Goal: Task Accomplishment & Management: Manage account settings

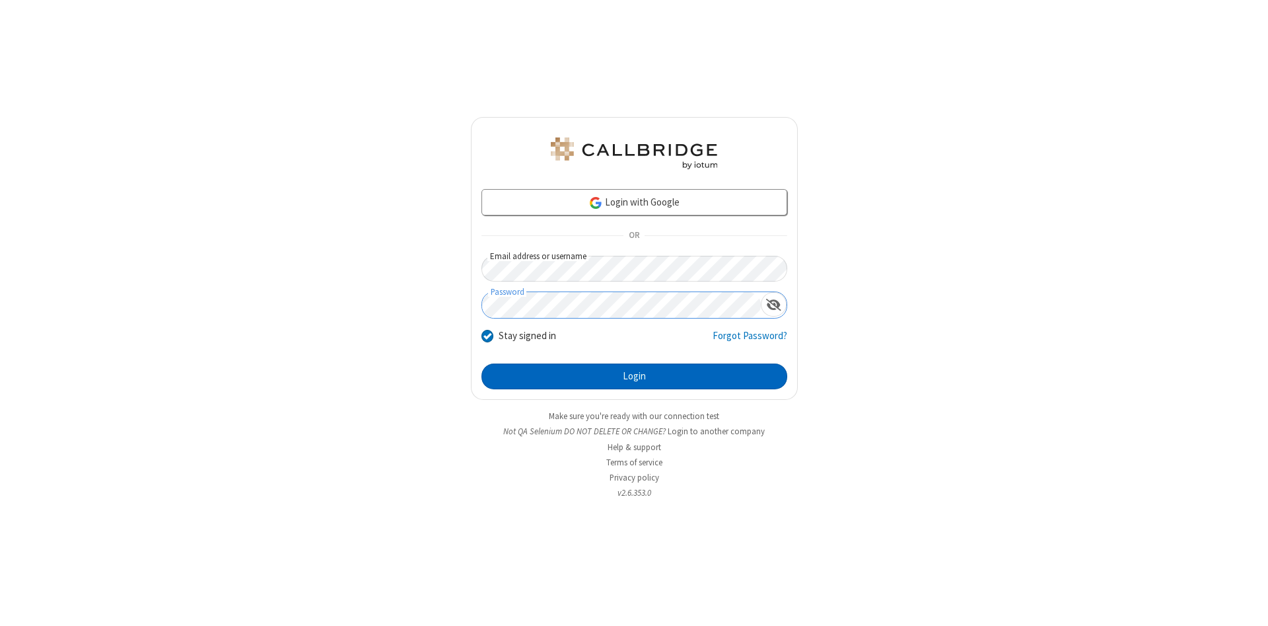
click at [634, 376] on button "Login" at bounding box center [635, 376] width 306 height 26
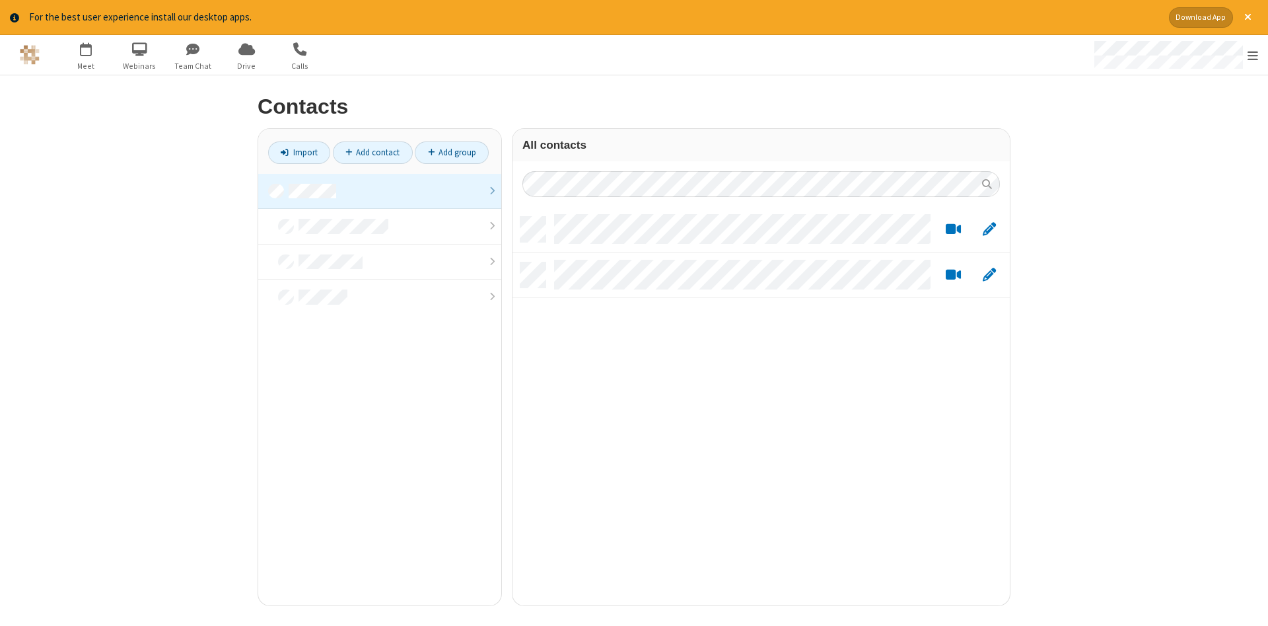
click at [380, 191] on link at bounding box center [379, 192] width 243 height 36
click at [373, 152] on link "Add contact" at bounding box center [373, 152] width 80 height 22
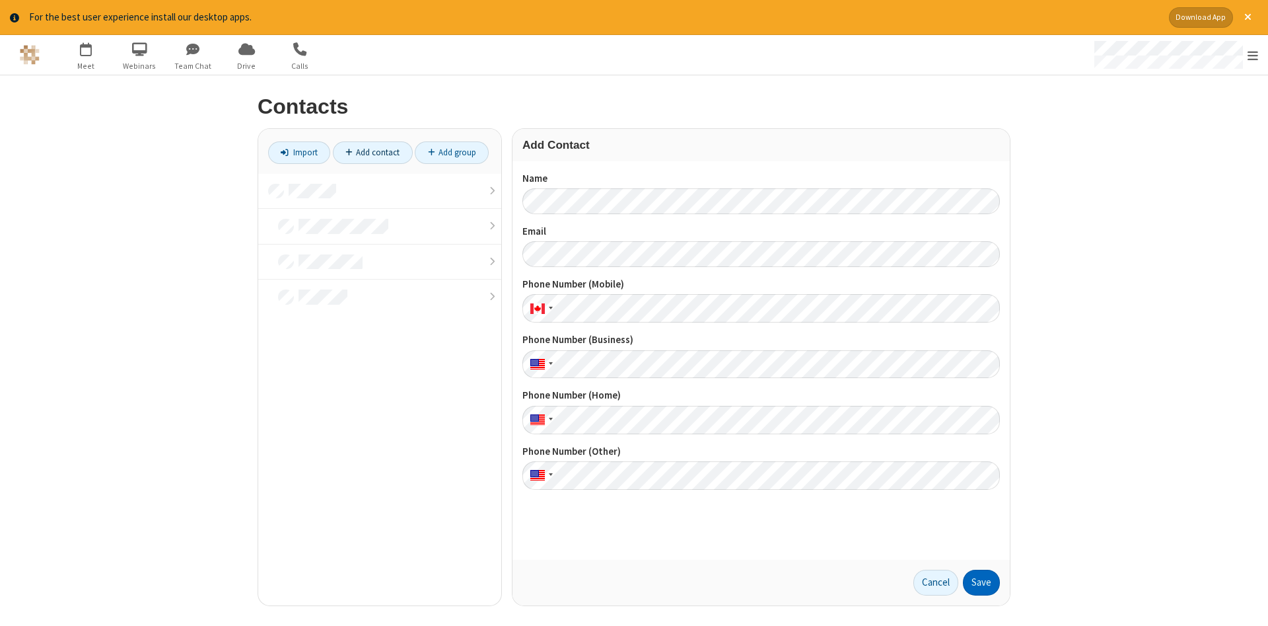
click at [982, 582] on button "Save" at bounding box center [981, 582] width 37 height 26
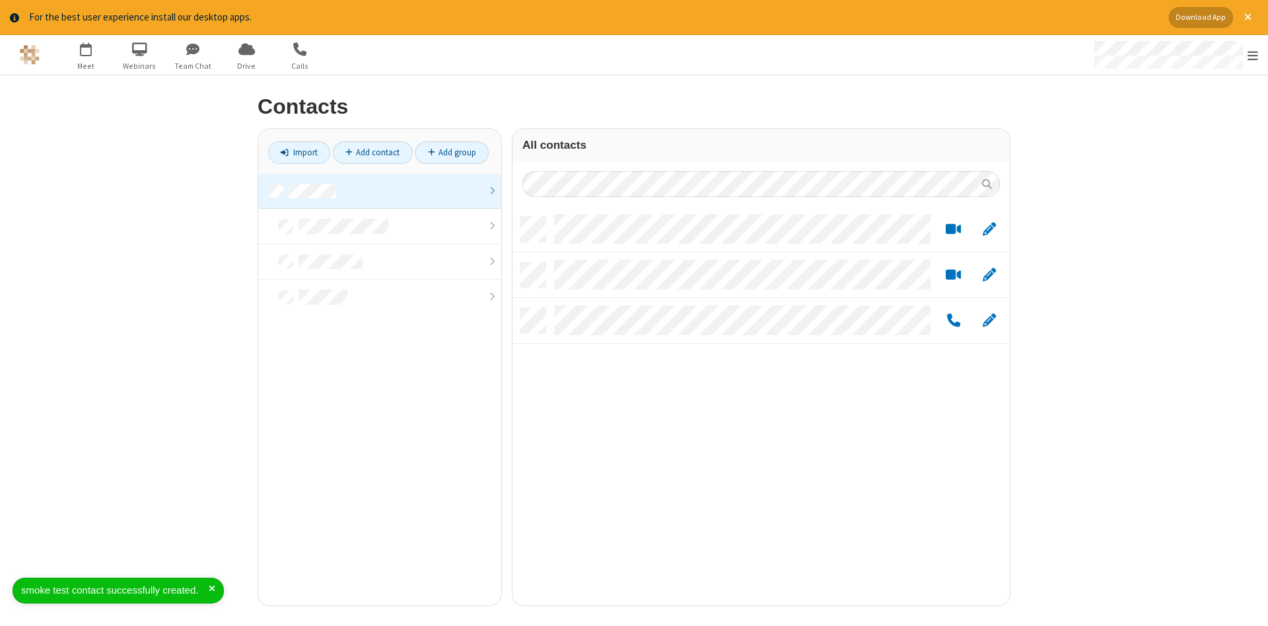
scroll to position [398, 497]
